Goal: Download file/media

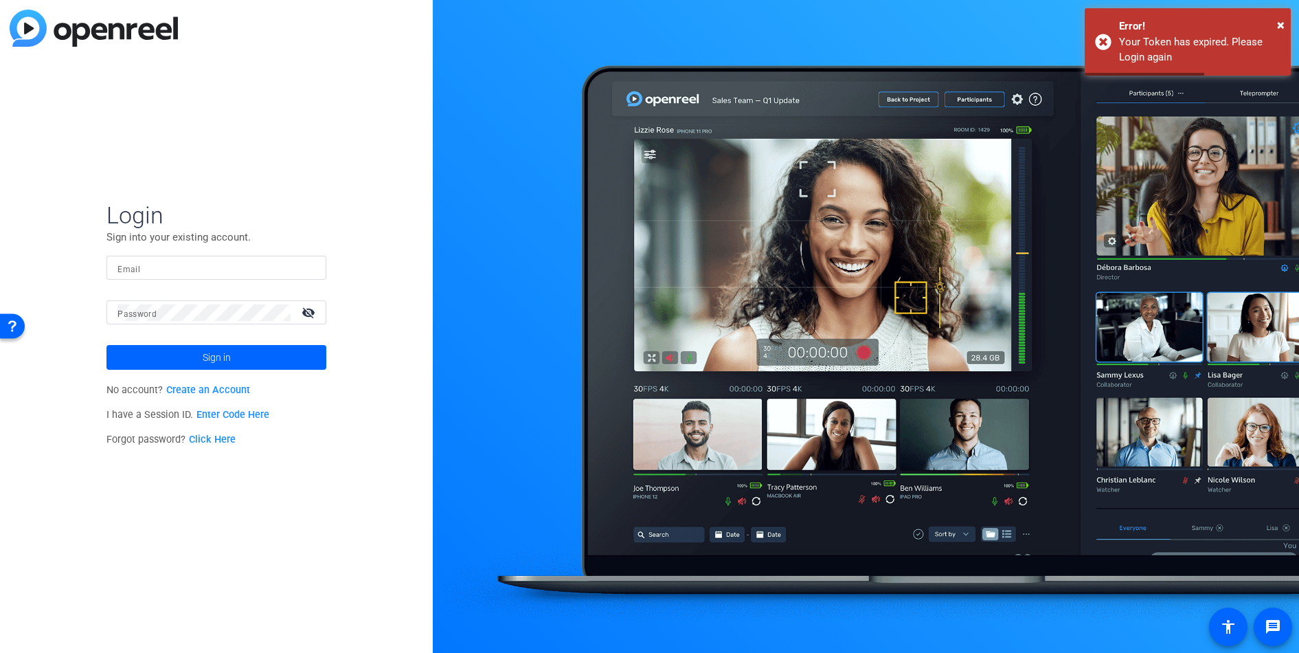
click at [170, 265] on input "Email" at bounding box center [217, 268] width 198 height 16
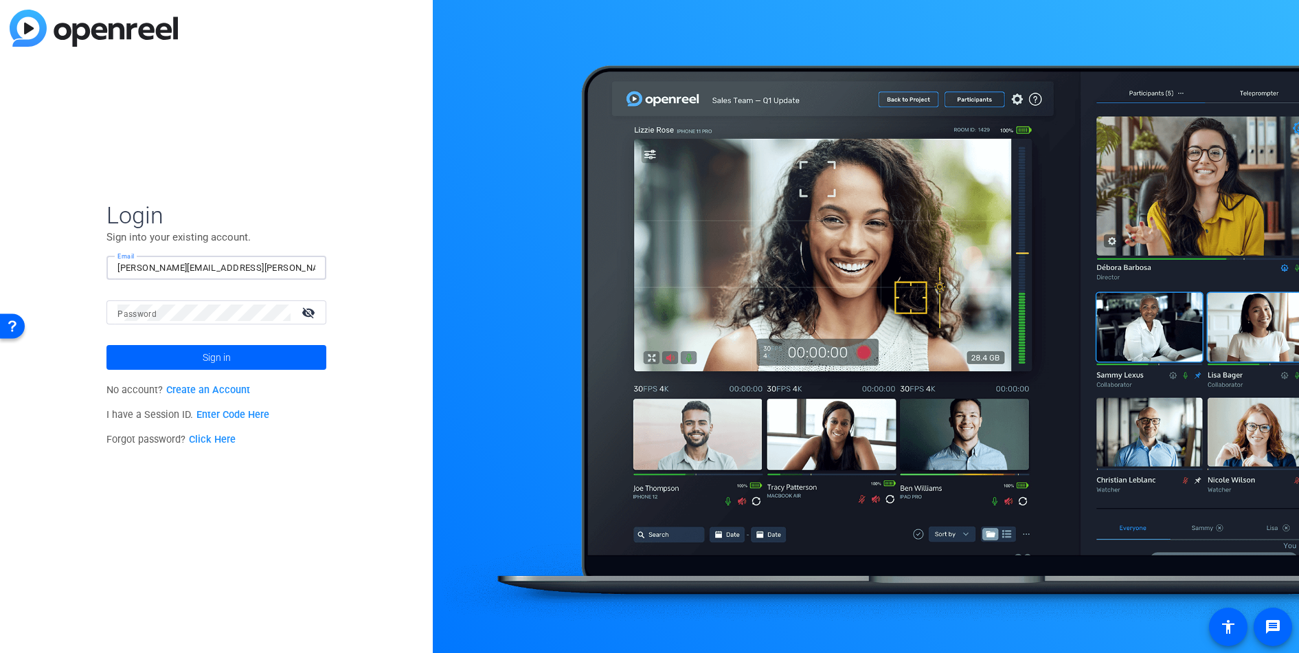
type input "[PERSON_NAME][EMAIL_ADDRESS][PERSON_NAME][DOMAIN_NAME]"
click at [107, 345] on button "Sign in" at bounding box center [217, 357] width 220 height 25
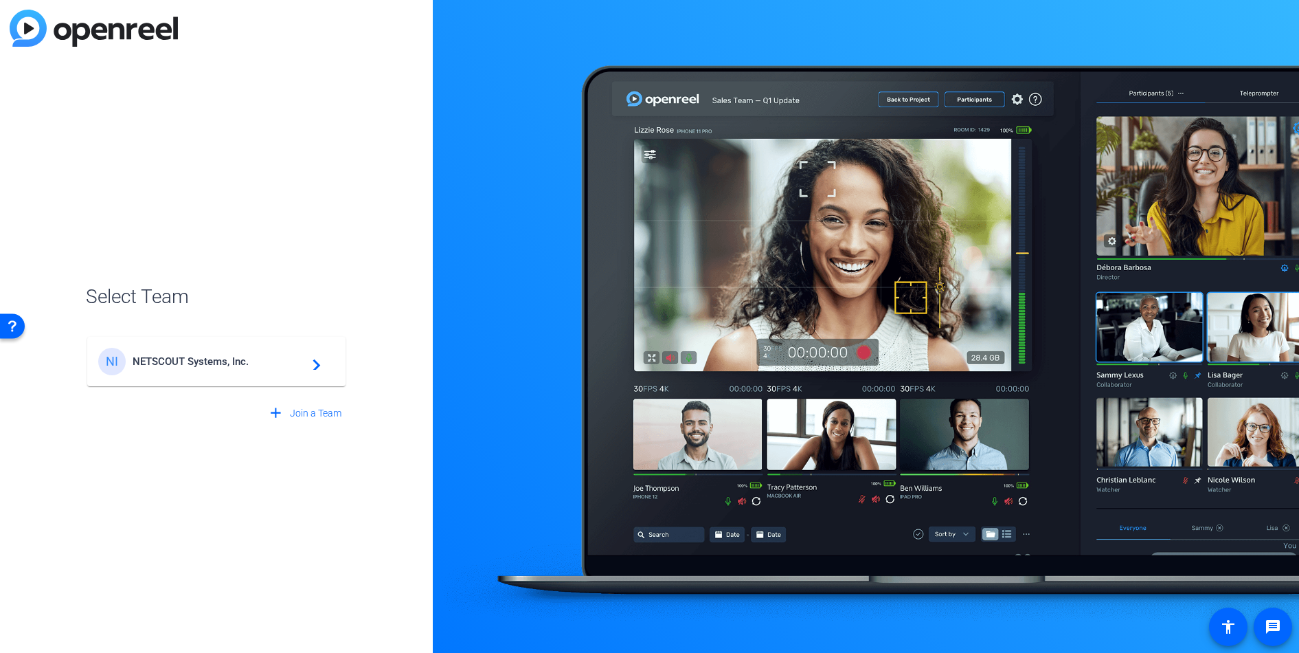
click at [177, 363] on span "NETSCOUT Systems, Inc." at bounding box center [219, 361] width 172 height 12
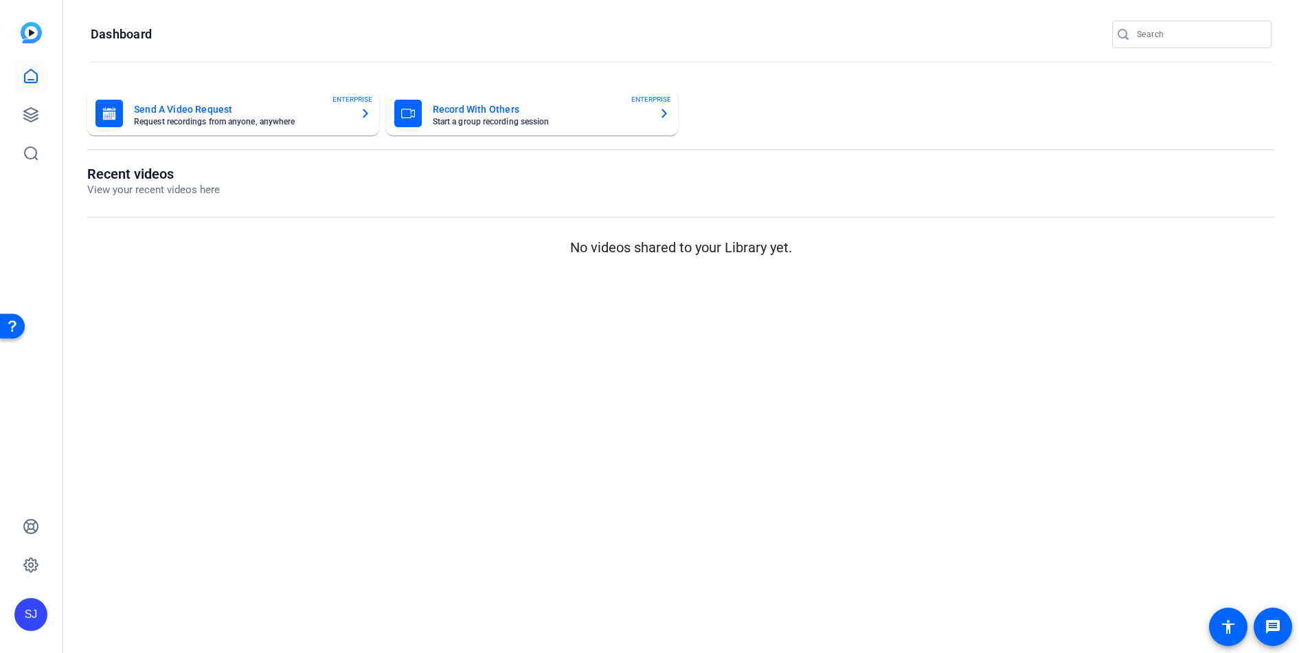
click at [342, 390] on mat-sidenav-content "Dashboard Send A Video Request Request recordings from anyone, anywhere ENTERPR…" at bounding box center [681, 326] width 1236 height 653
click at [186, 341] on mat-sidenav-content "Dashboard Send A Video Request Request recordings from anyone, anywhere ENTERPR…" at bounding box center [681, 326] width 1236 height 653
click at [234, 331] on mat-sidenav-content "Dashboard Send A Video Request Request recordings from anyone, anywhere ENTERPR…" at bounding box center [681, 326] width 1236 height 653
click at [34, 116] on icon at bounding box center [31, 115] width 14 height 14
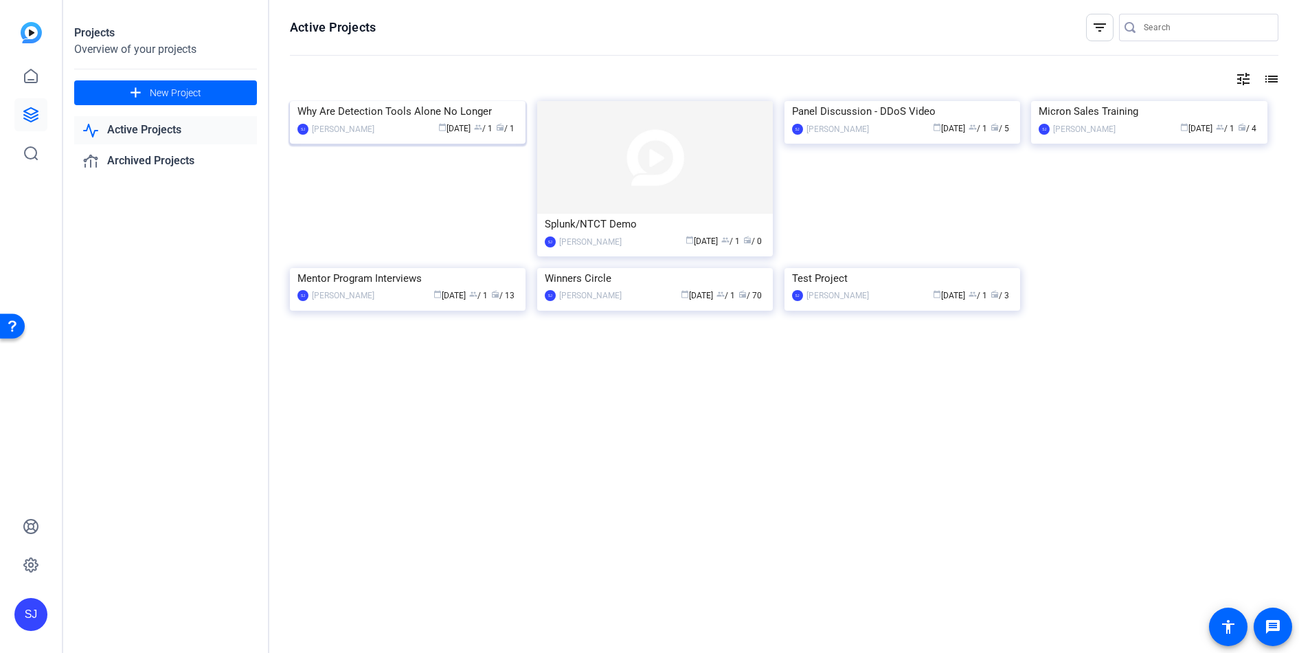
click at [366, 122] on div "Why Are Detection Tools Alone No Longer" at bounding box center [408, 111] width 221 height 21
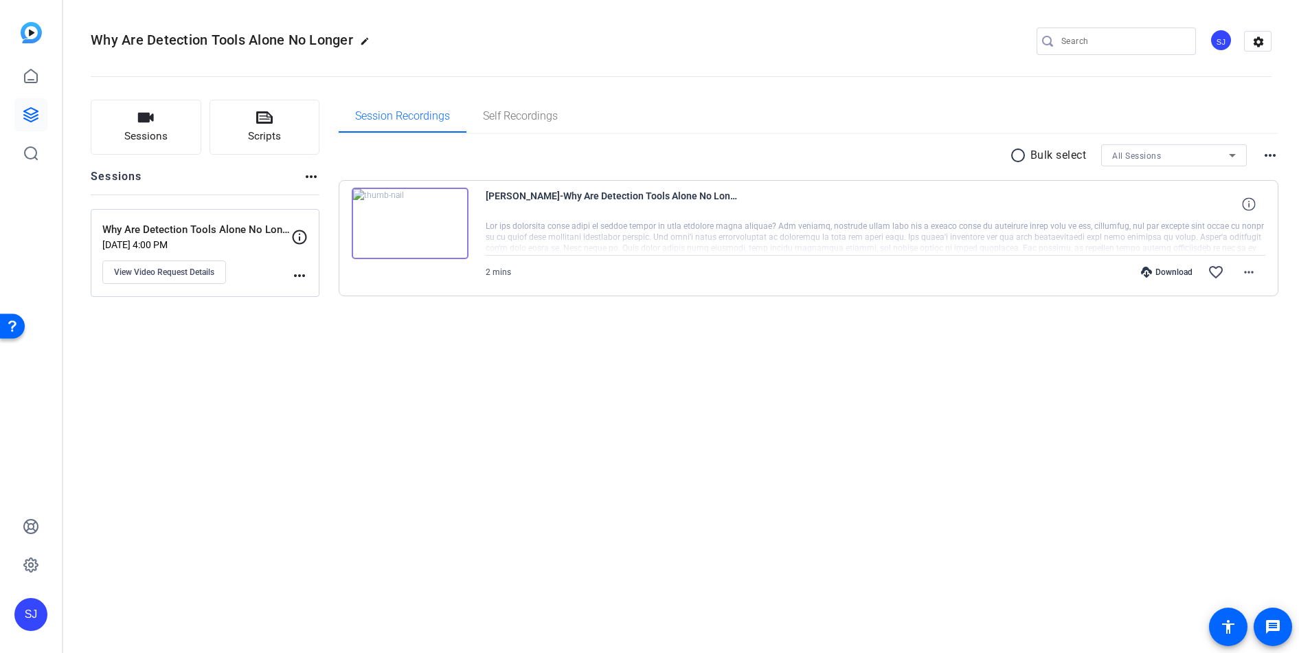
click at [1179, 272] on div "Download" at bounding box center [1167, 272] width 65 height 11
click at [980, 445] on div "Why Are Detection Tools Alone No Longer edit SJ settings Sessions Scripts Sessi…" at bounding box center [681, 326] width 1236 height 653
click at [996, 425] on div "Why Are Detection Tools Alone No Longer edit SJ settings Sessions Scripts Sessi…" at bounding box center [681, 326] width 1236 height 653
click at [559, 378] on div "Why Are Detection Tools Alone No Longer edit SJ settings Sessions Scripts Sessi…" at bounding box center [681, 326] width 1236 height 653
